Goal: Book appointment/travel/reservation

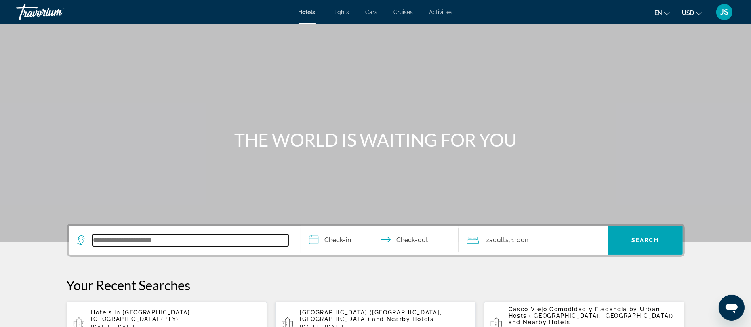
click at [141, 239] on input "Search widget" at bounding box center [190, 240] width 196 height 12
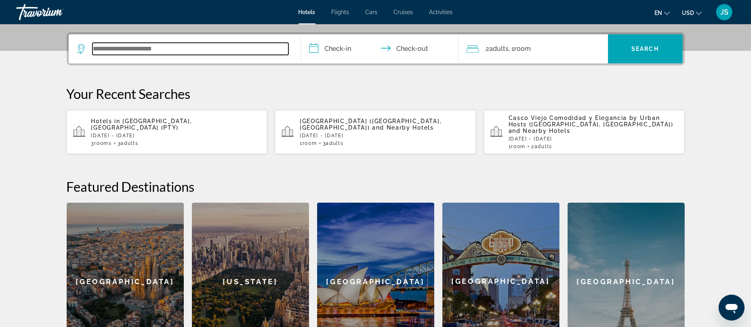
scroll to position [197, 0]
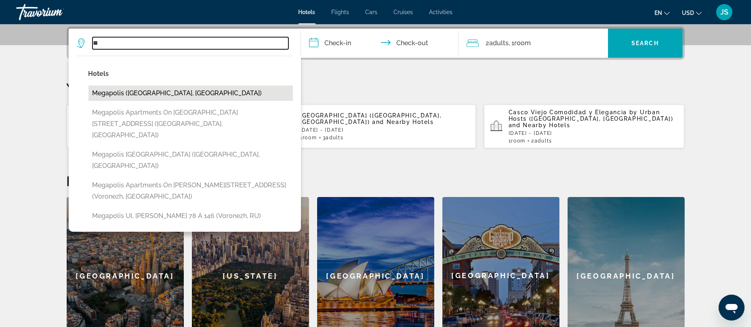
type input "*"
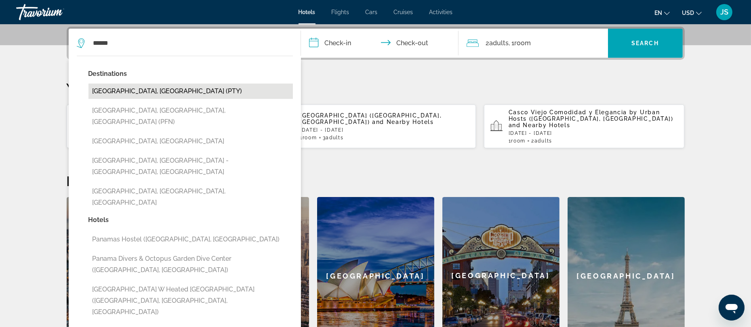
click at [164, 92] on button "[GEOGRAPHIC_DATA], [GEOGRAPHIC_DATA] (PTY)" at bounding box center [190, 91] width 204 height 15
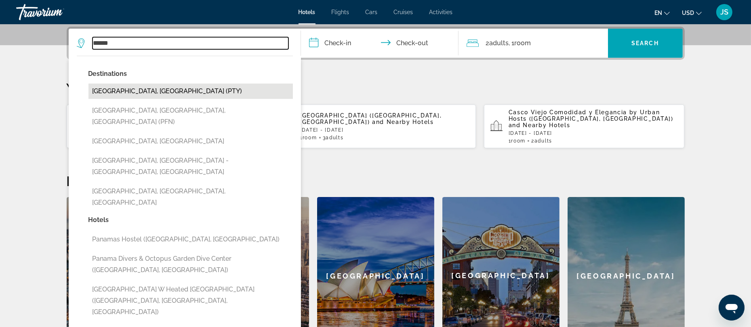
type input "**********"
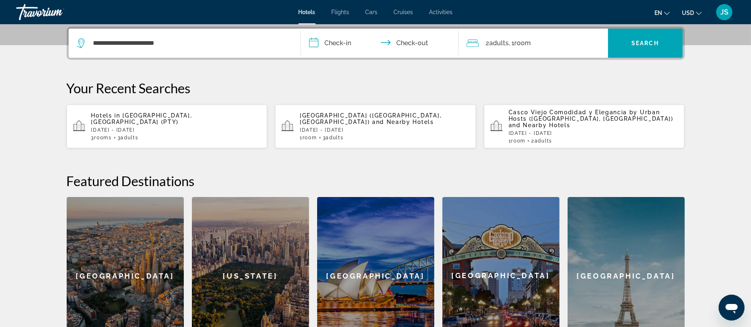
click at [326, 48] on input "**********" at bounding box center [381, 45] width 161 height 32
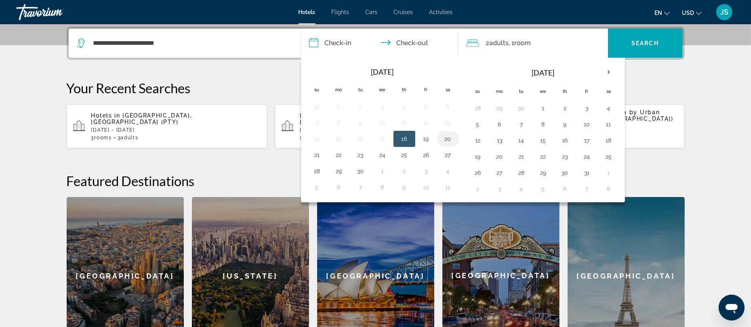
click at [451, 140] on button "20" at bounding box center [447, 138] width 13 height 11
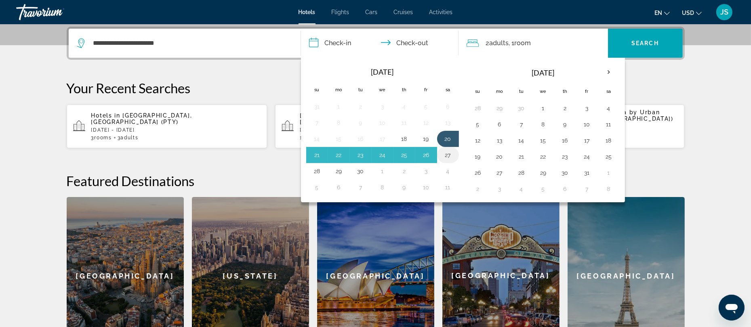
click at [449, 160] on button "27" at bounding box center [447, 154] width 13 height 11
type input "**********"
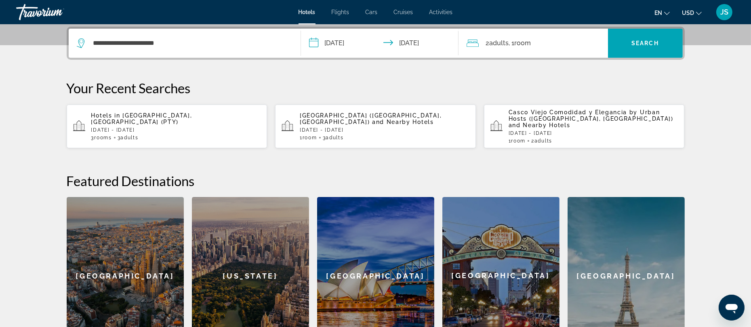
click at [519, 43] on span "Room" at bounding box center [523, 43] width 17 height 8
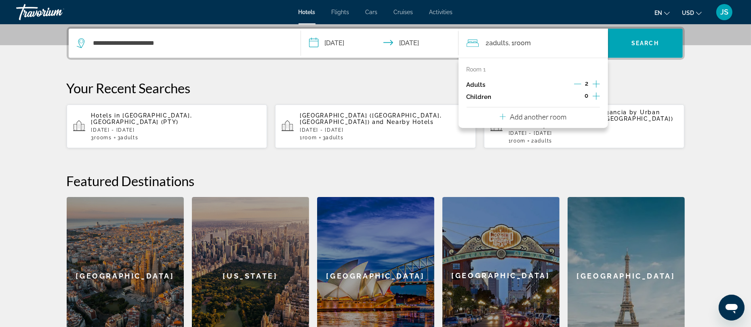
click at [594, 85] on icon "Increment adults" at bounding box center [596, 84] width 7 height 10
click at [639, 45] on span "Search" at bounding box center [644, 43] width 27 height 6
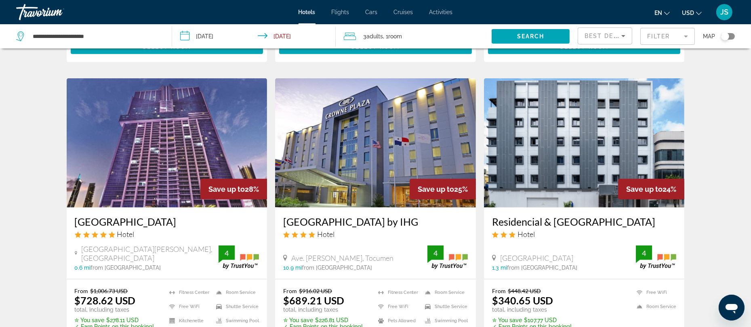
scroll to position [988, 0]
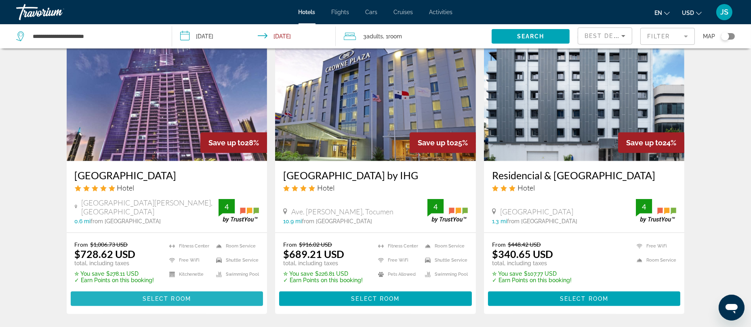
click at [175, 296] on span "Select Room" at bounding box center [167, 299] width 48 height 6
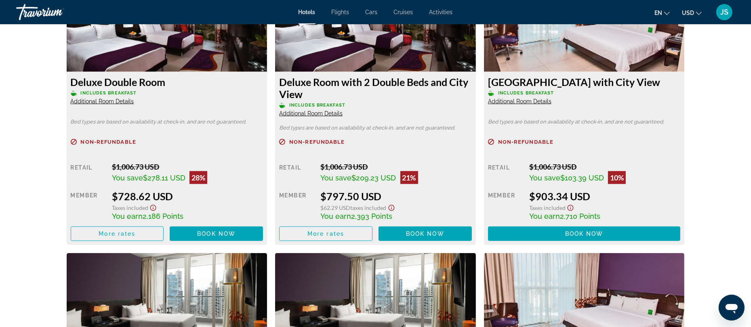
scroll to position [1147, 0]
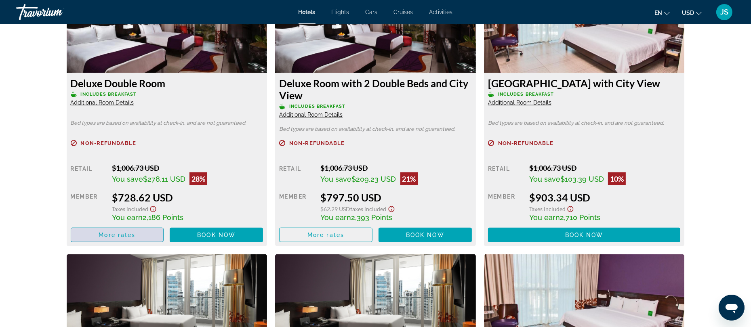
click at [132, 232] on span "More rates" at bounding box center [117, 235] width 37 height 6
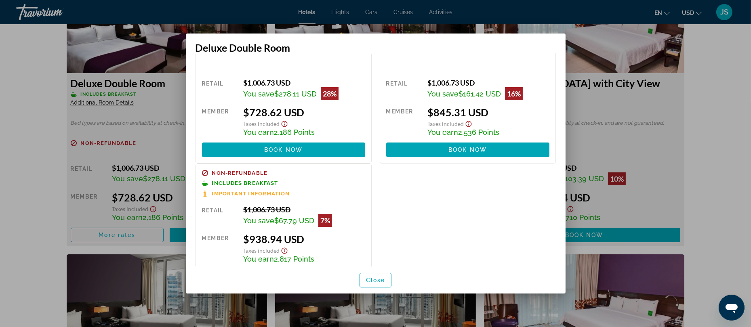
scroll to position [0, 0]
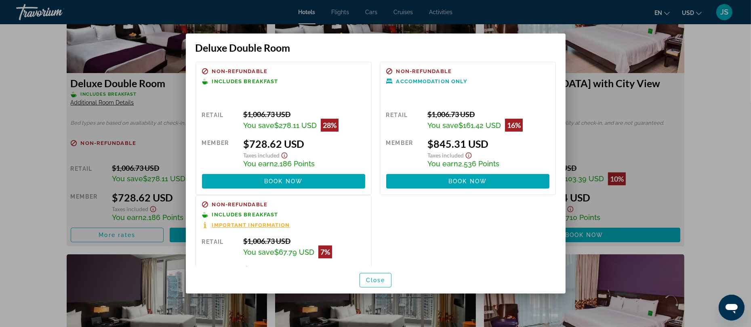
click at [647, 101] on div at bounding box center [375, 163] width 751 height 327
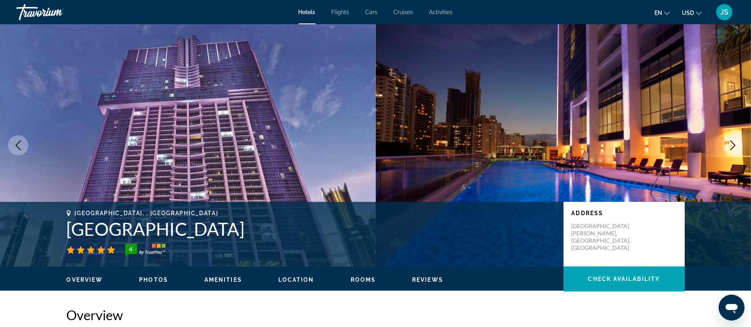
click at [12, 151] on button "Previous image" at bounding box center [18, 145] width 20 height 20
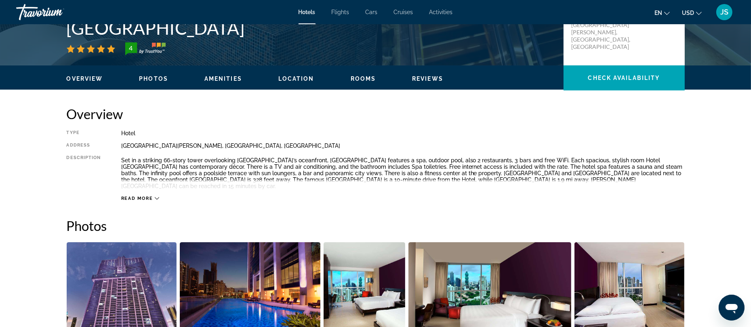
scroll to position [203, 0]
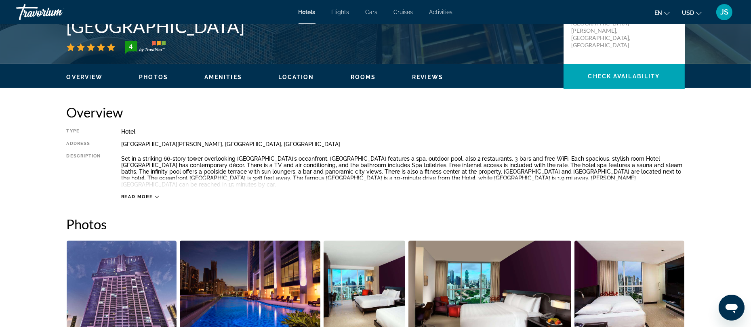
drag, startPoint x: 157, startPoint y: 116, endPoint x: 381, endPoint y: 129, distance: 225.0
click at [381, 129] on div "Hotel" at bounding box center [402, 131] width 563 height 6
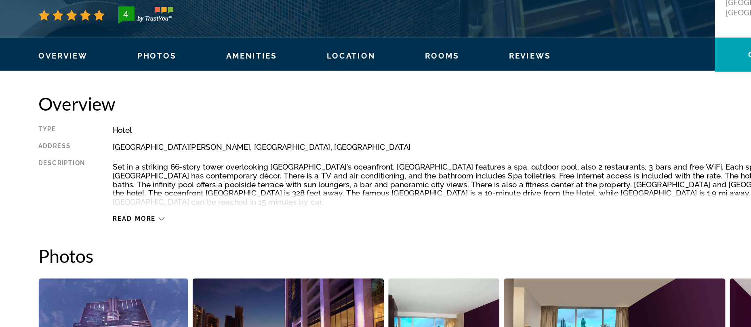
click at [142, 195] on span "Read more" at bounding box center [137, 196] width 32 height 5
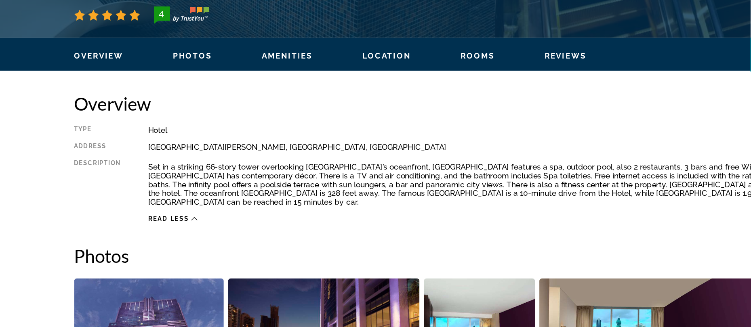
click at [162, 74] on span "Photos" at bounding box center [153, 77] width 29 height 6
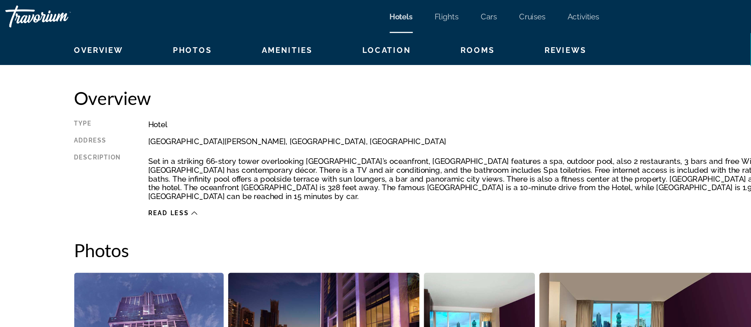
scroll to position [240, 0]
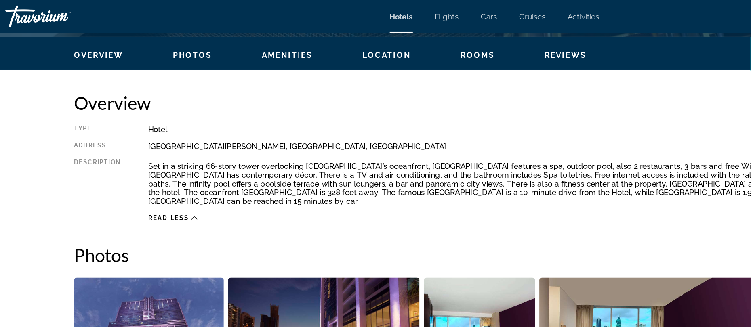
click at [230, 41] on span "Amenities" at bounding box center [223, 40] width 38 height 6
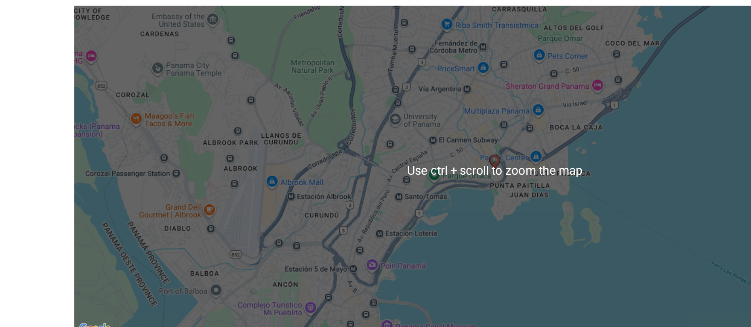
scroll to position [696, 0]
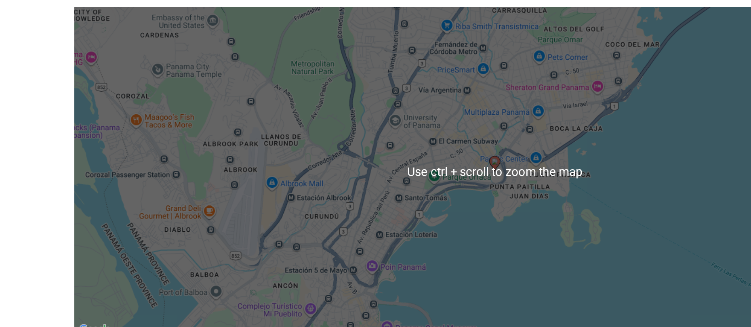
click at [372, 268] on div "To activate drag with keyboard, press Alt + Enter. Once in keyboard drag state,…" at bounding box center [376, 213] width 618 height 242
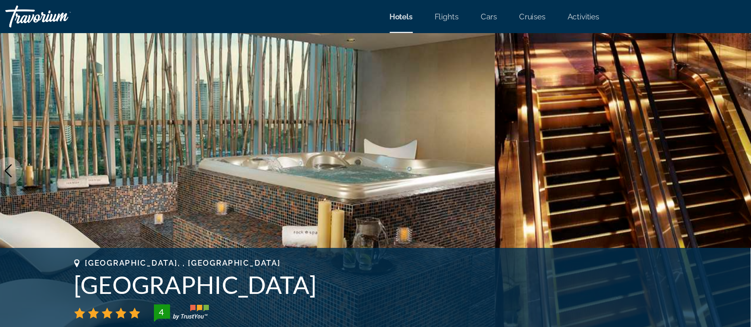
scroll to position [0, 0]
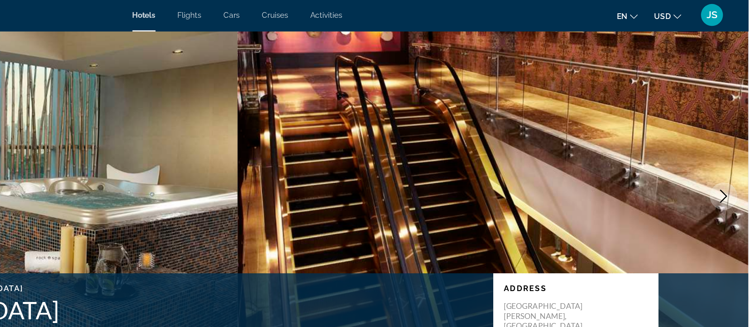
click at [444, 9] on span "Activities" at bounding box center [440, 12] width 23 height 6
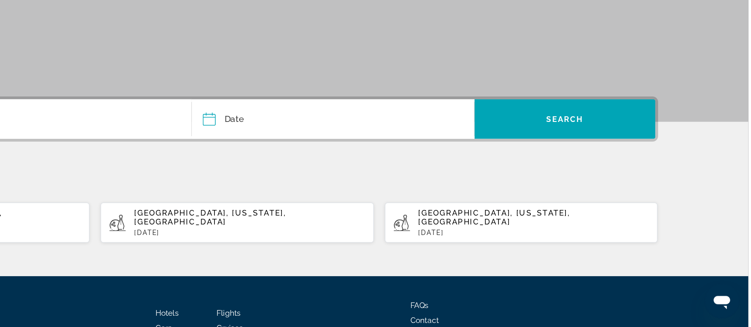
scroll to position [67, 0]
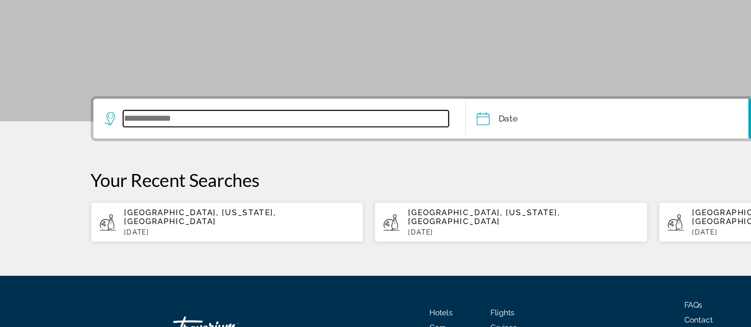
click at [102, 171] on input "Search widget" at bounding box center [210, 174] width 240 height 12
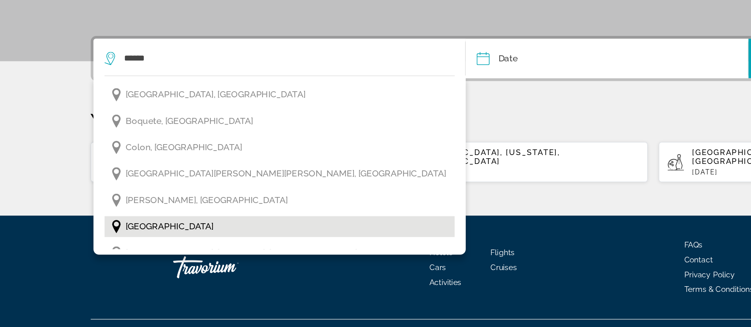
click at [112, 253] on span "[GEOGRAPHIC_DATA]" at bounding box center [124, 253] width 65 height 11
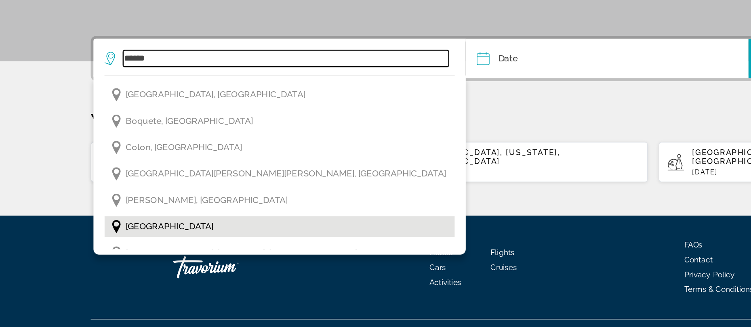
type input "******"
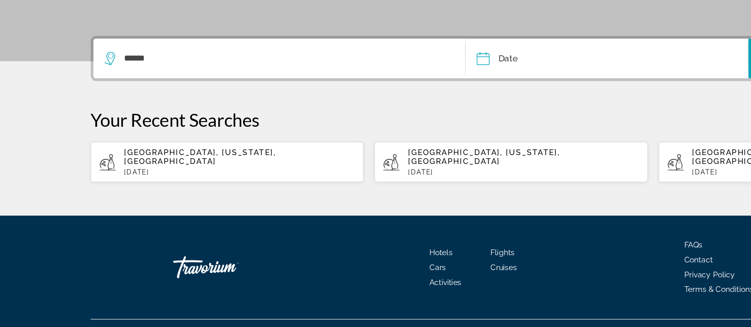
click at [385, 123] on input "Date" at bounding box center [399, 131] width 103 height 32
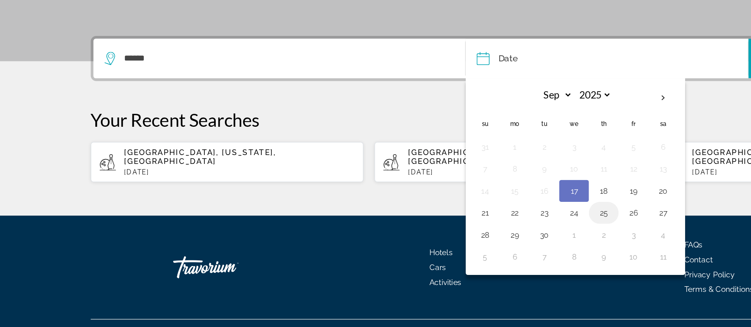
click at [443, 246] on button "25" at bounding box center [443, 243] width 13 height 11
type input "**********"
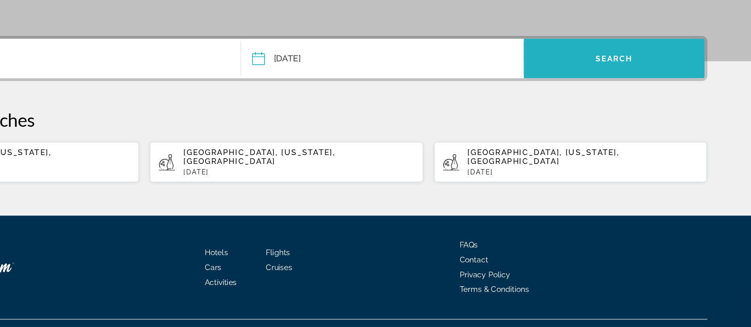
click at [603, 137] on span "Search widget" at bounding box center [616, 129] width 133 height 19
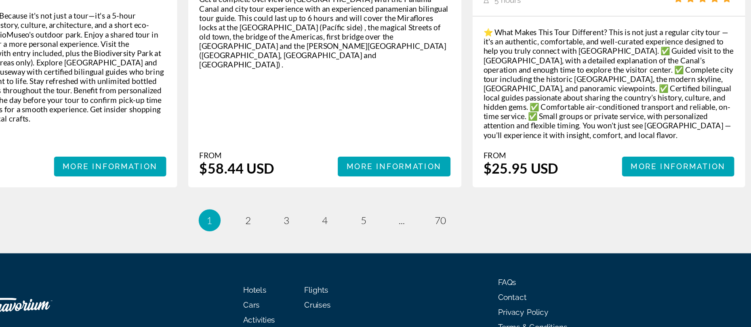
scroll to position [1242, 0]
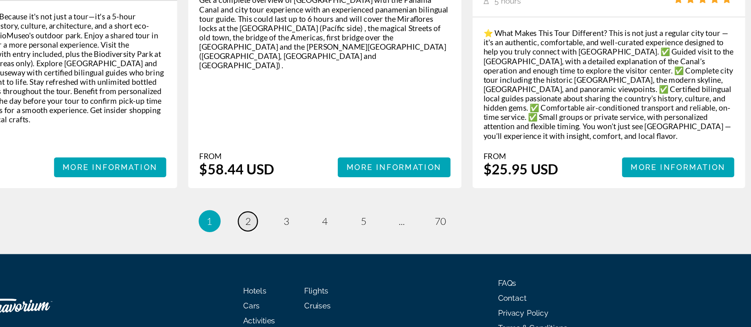
click at [318, 245] on span "2" at bounding box center [319, 249] width 4 height 9
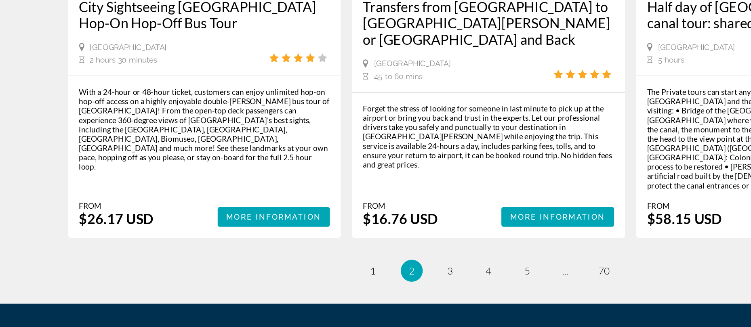
scroll to position [1209, 0]
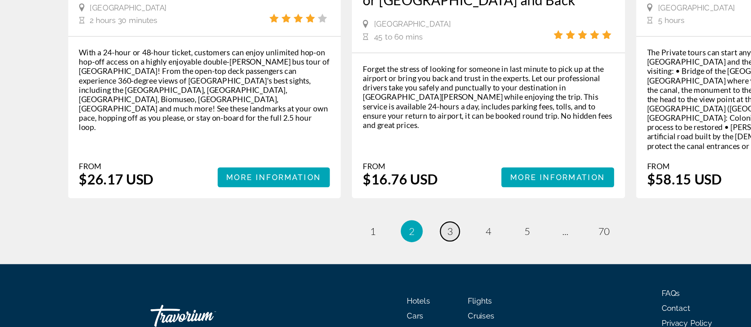
click at [350, 250] on link "page 3" at bounding box center [347, 257] width 14 height 14
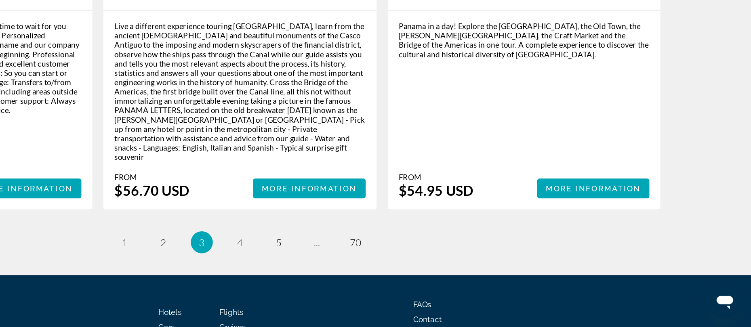
scroll to position [1221, 0]
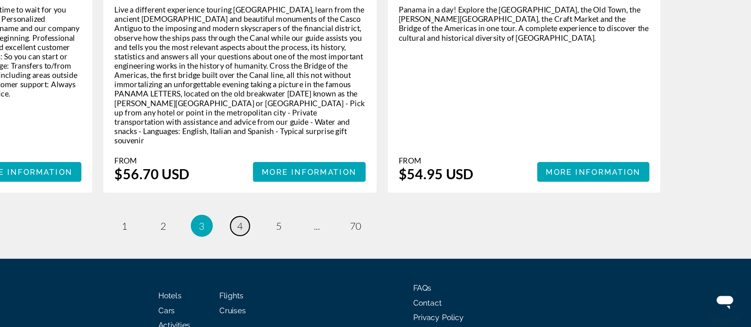
click at [375, 248] on span "4" at bounding box center [376, 252] width 4 height 9
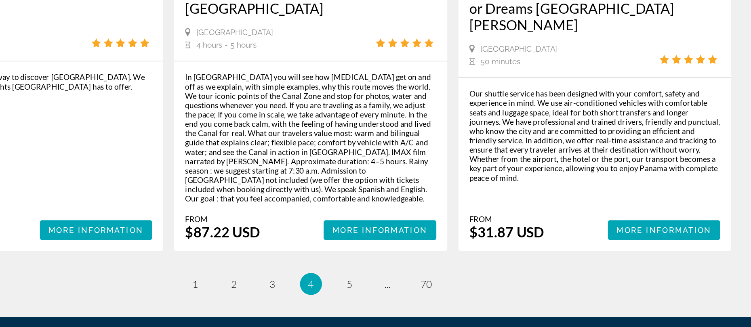
scroll to position [1275, 0]
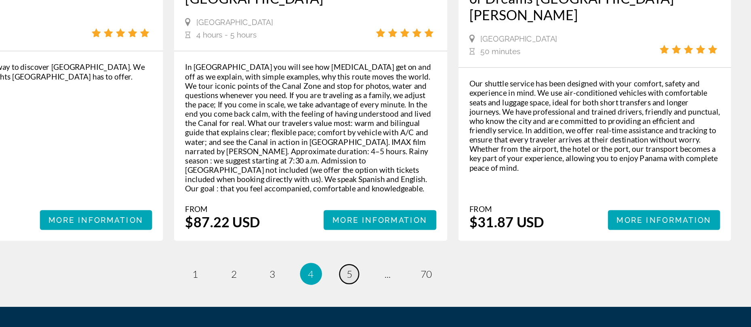
click at [402, 284] on span "5" at bounding box center [404, 288] width 4 height 9
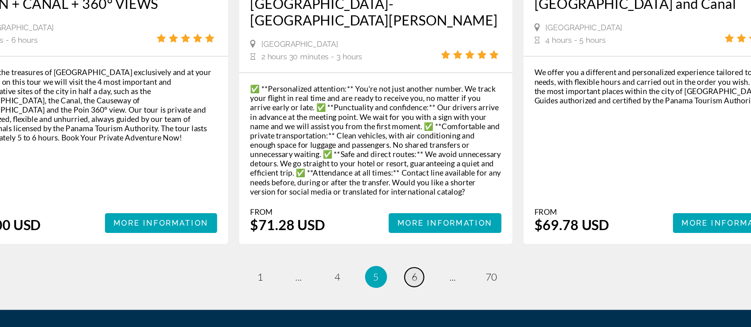
scroll to position [1234, 0]
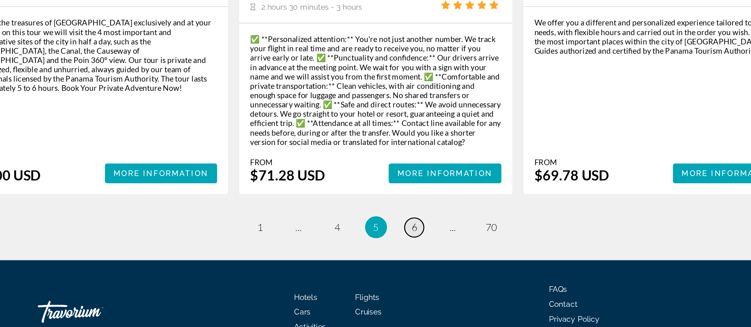
click at [404, 249] on span "6" at bounding box center [404, 253] width 4 height 9
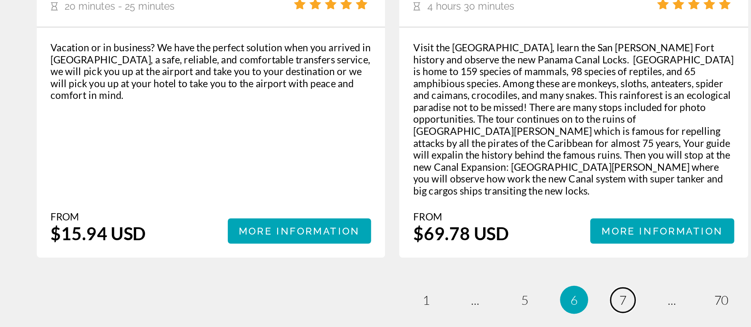
scroll to position [1225, 0]
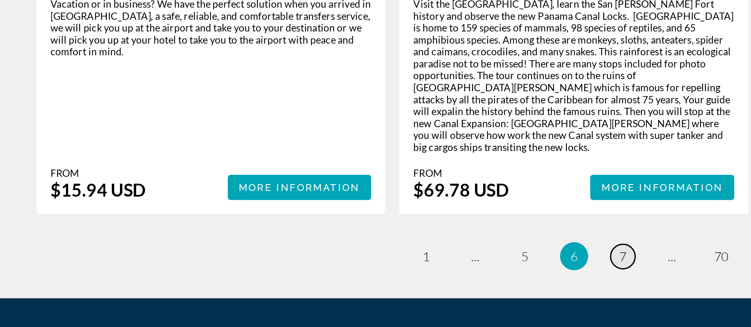
click at [402, 282] on span "7" at bounding box center [404, 286] width 4 height 9
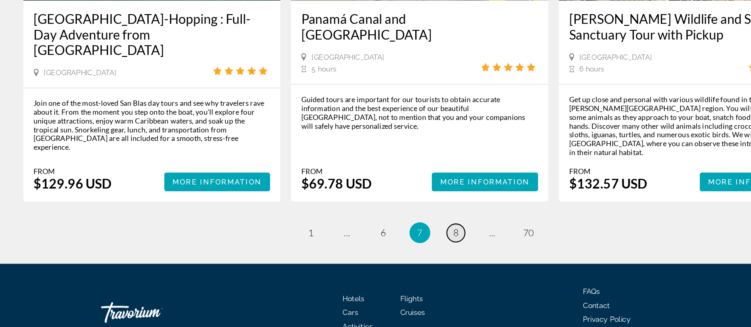
scroll to position [1165, 0]
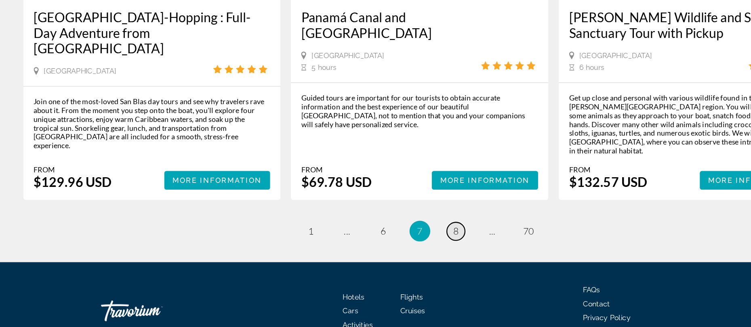
click at [402, 248] on span "8" at bounding box center [404, 252] width 4 height 9
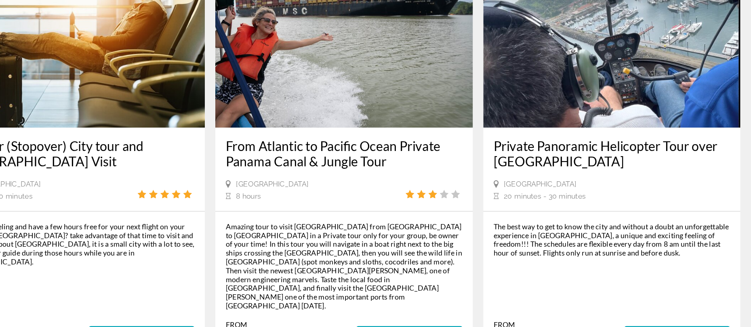
scroll to position [1213, 0]
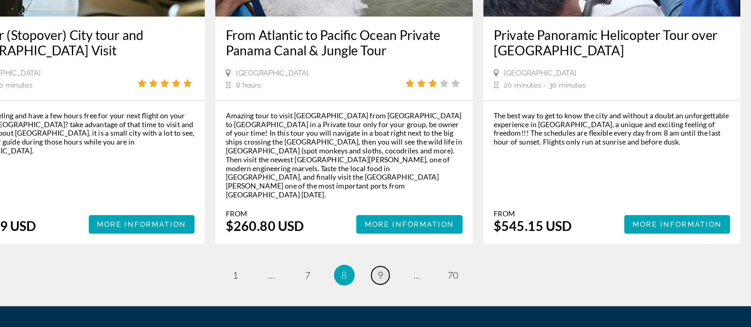
click at [405, 282] on span "9" at bounding box center [404, 286] width 4 height 9
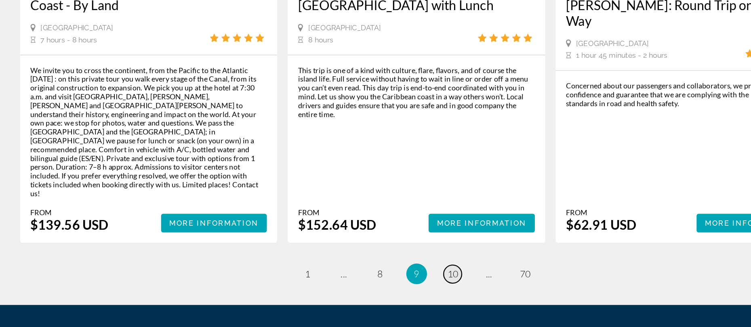
scroll to position [1234, 0]
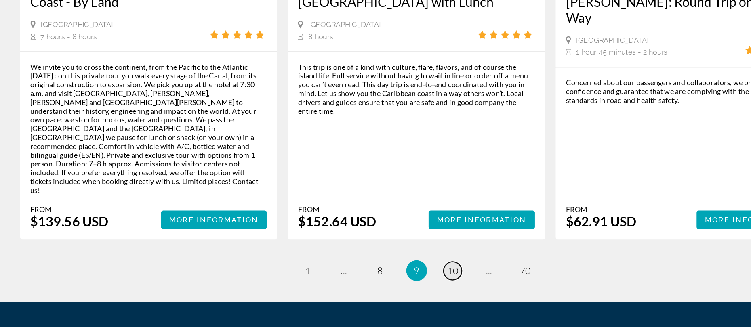
click at [398, 276] on link "page 10" at bounding box center [404, 283] width 14 height 14
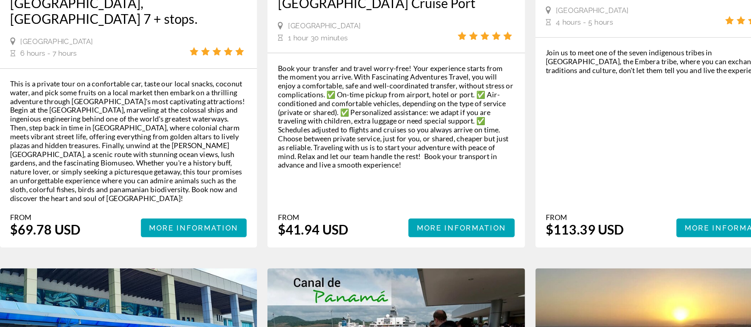
scroll to position [795, 0]
